Goal: Find specific page/section: Find specific page/section

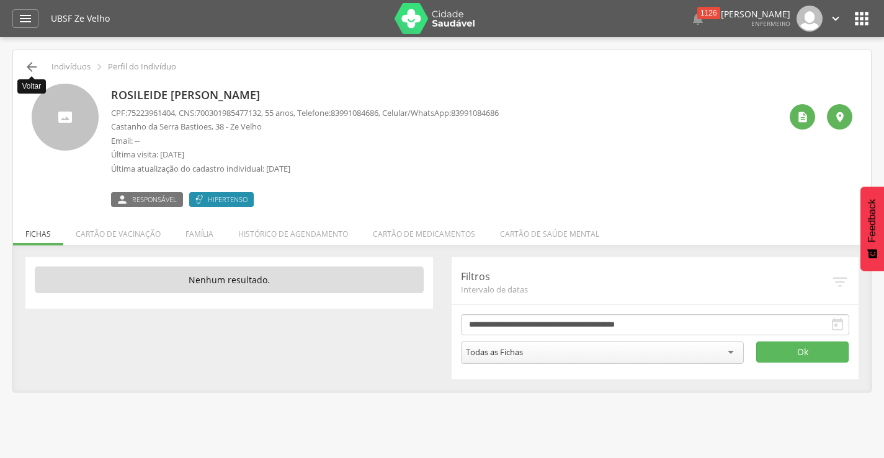
click at [35, 60] on icon "" at bounding box center [31, 67] width 15 height 15
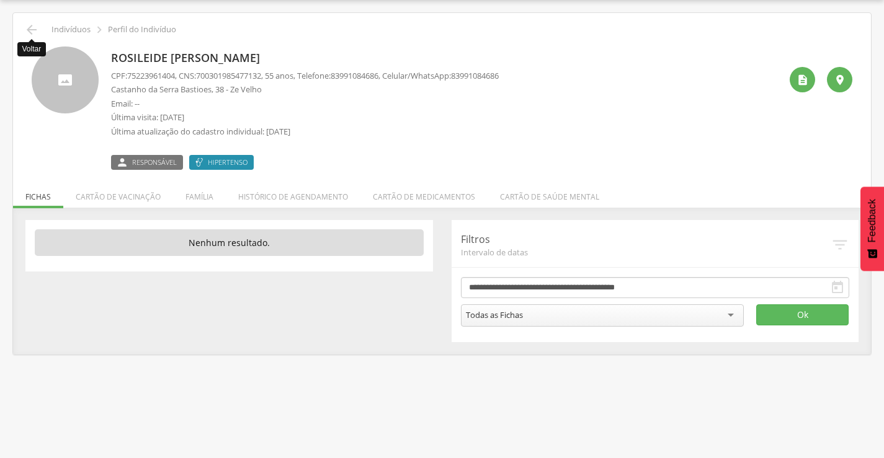
scroll to position [37, 0]
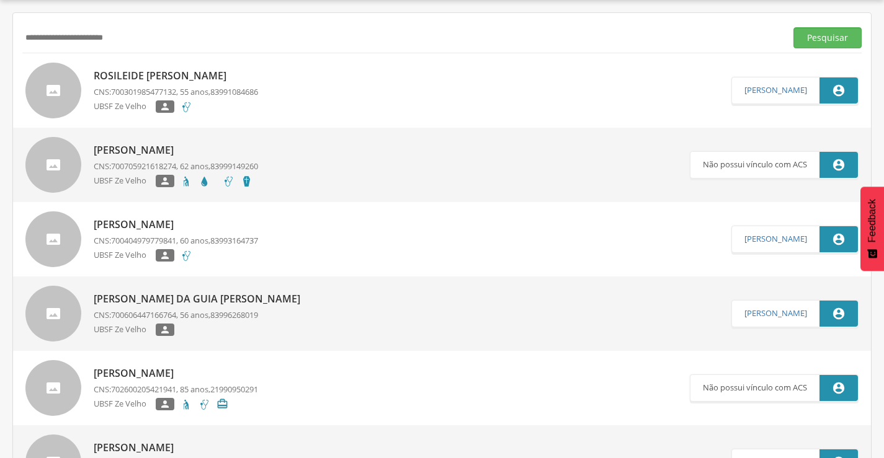
drag, startPoint x: 120, startPoint y: 33, endPoint x: 0, endPoint y: 38, distance: 120.4
click at [0, 38] on div " Supervisão  Distritos  Ubs Coordenador: - Queimadas / PB Intervalo de Tempo…" at bounding box center [442, 229] width 884 height 458
click at [793, 27] on button "Pesquisar" at bounding box center [827, 37] width 68 height 21
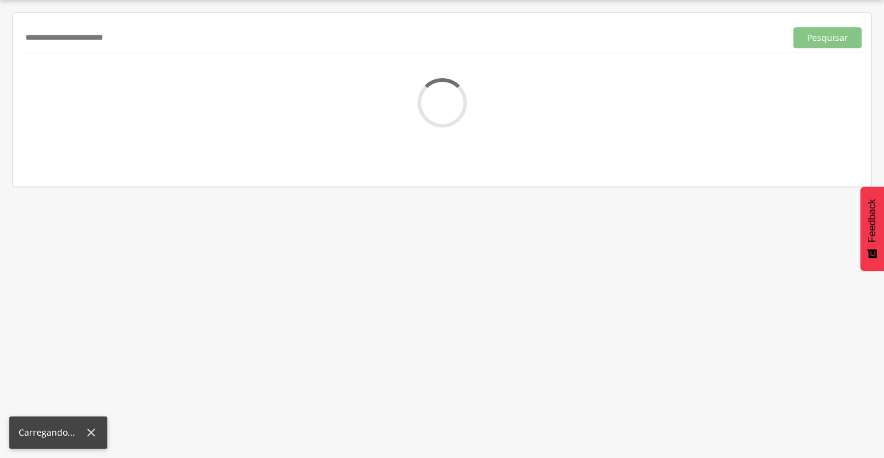
click at [38, 38] on input "**********" at bounding box center [401, 37] width 758 height 21
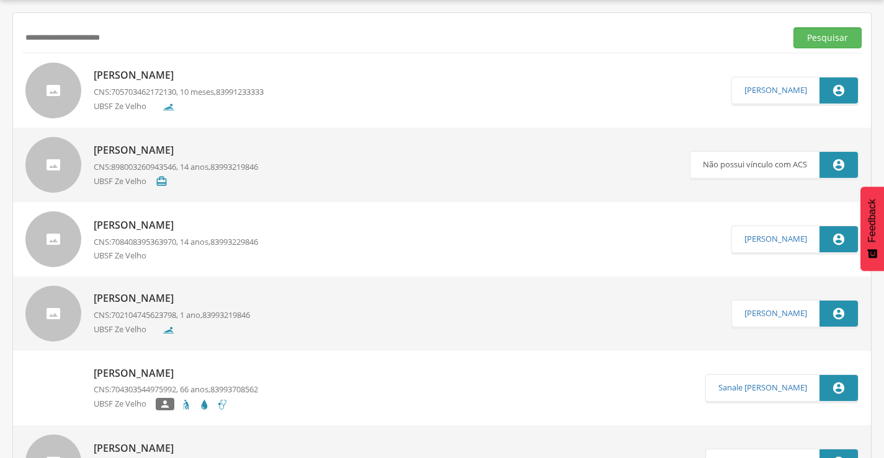
type input "**********"
click at [793, 27] on button "Pesquisar" at bounding box center [827, 37] width 68 height 21
click at [213, 78] on p "[PERSON_NAME]" at bounding box center [179, 75] width 170 height 14
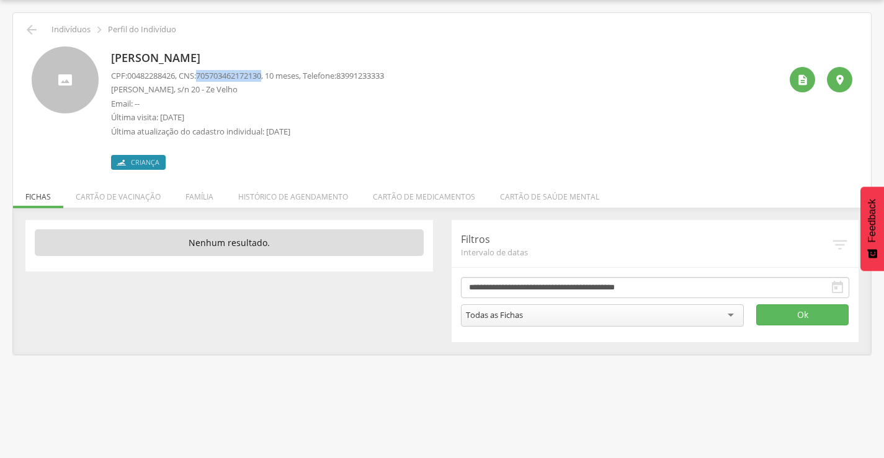
drag, startPoint x: 205, startPoint y: 74, endPoint x: 272, endPoint y: 74, distance: 67.0
click at [261, 74] on span "705703462172130" at bounding box center [228, 75] width 65 height 11
